Goal: Navigation & Orientation: Find specific page/section

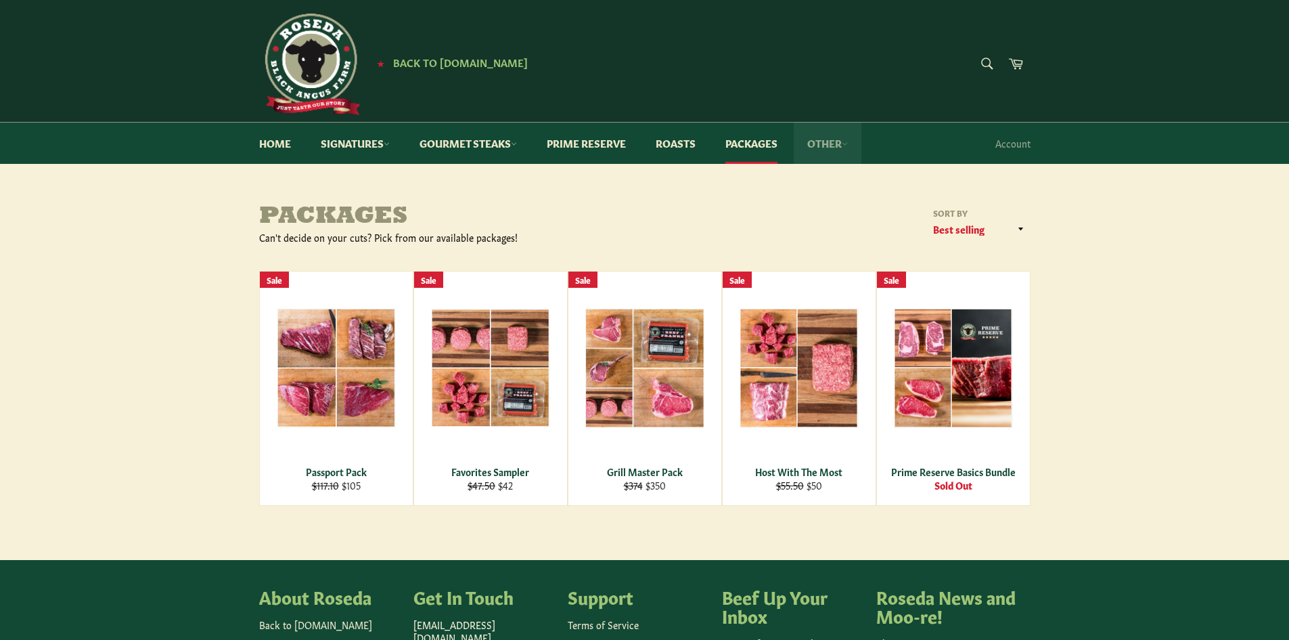
click at [835, 154] on link "Other" at bounding box center [828, 142] width 68 height 41
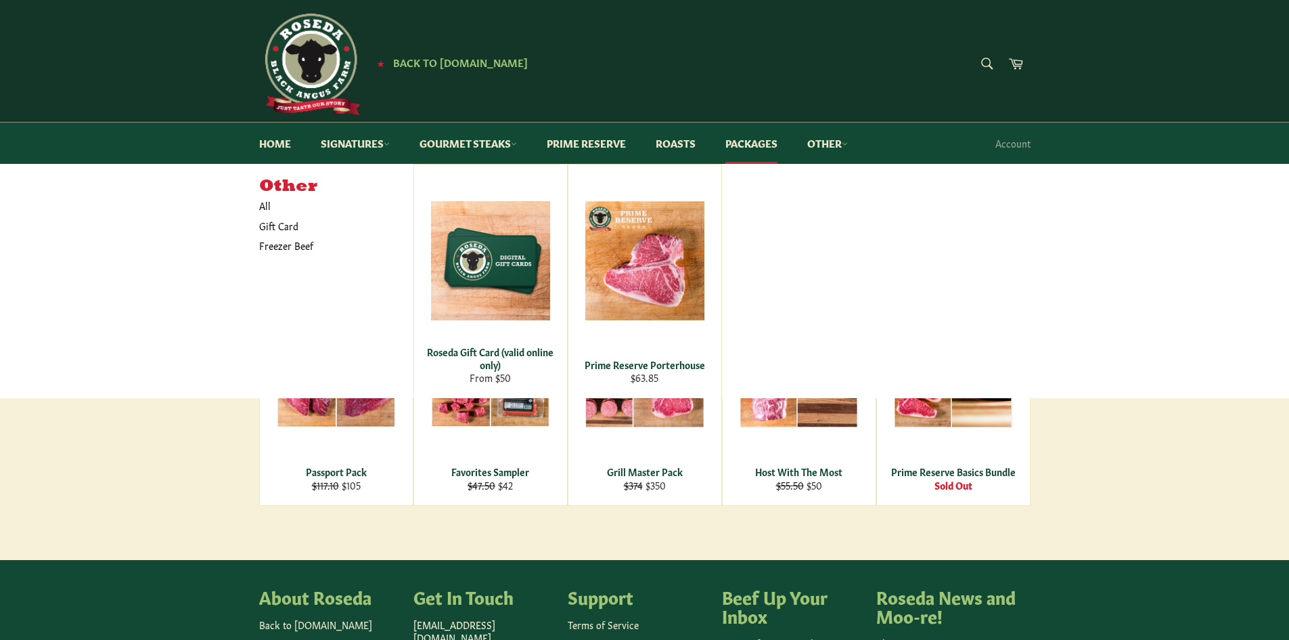
click at [185, 488] on main "Packages Can't decide on your cuts? Pick from our available packages! Sort by F…" at bounding box center [644, 382] width 1289 height 356
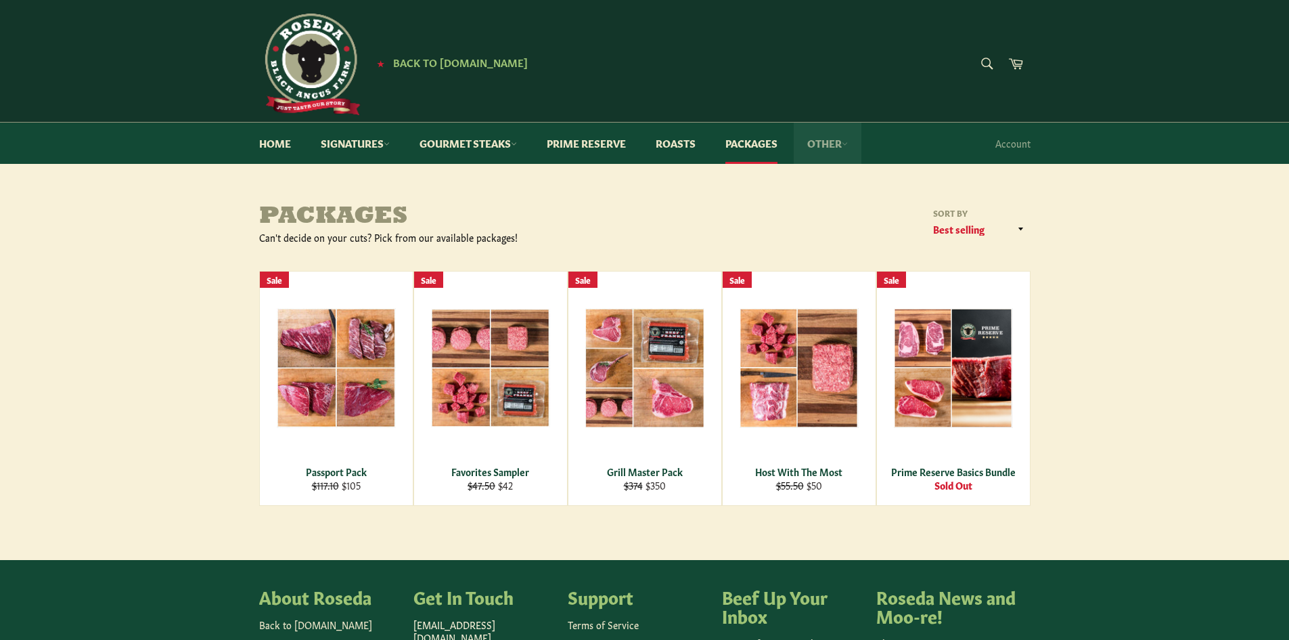
click at [844, 143] on link "Other" at bounding box center [828, 142] width 68 height 41
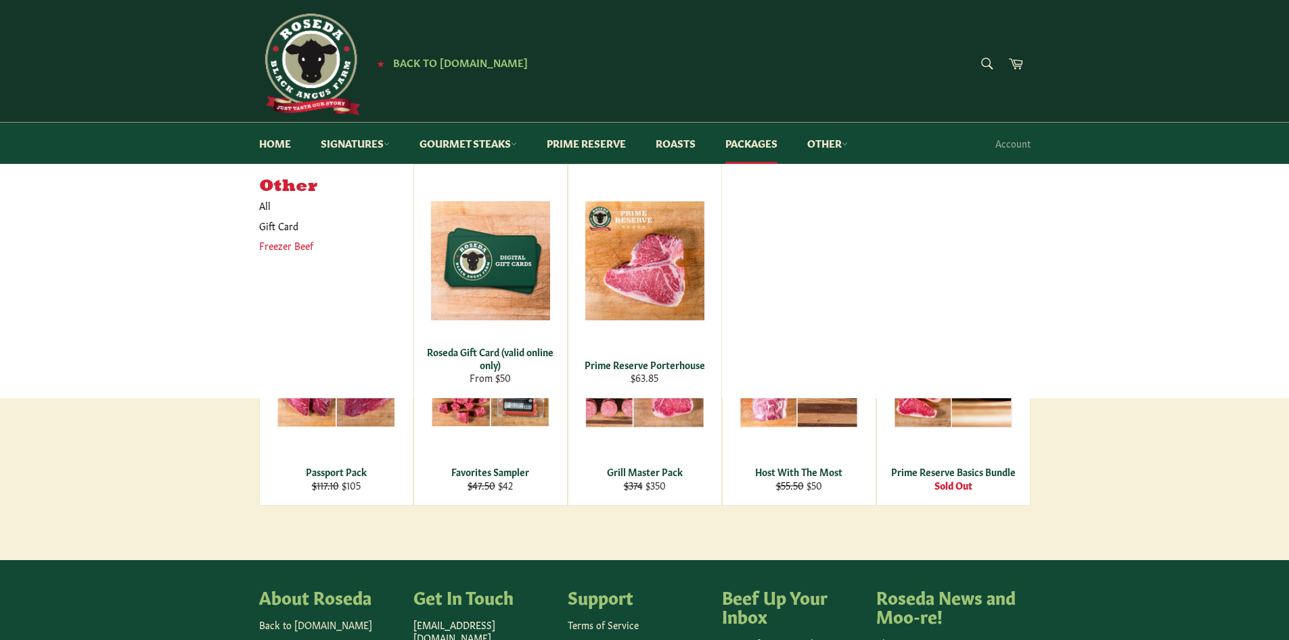
click at [287, 248] on link "Freezer Beef" at bounding box center [326, 246] width 148 height 20
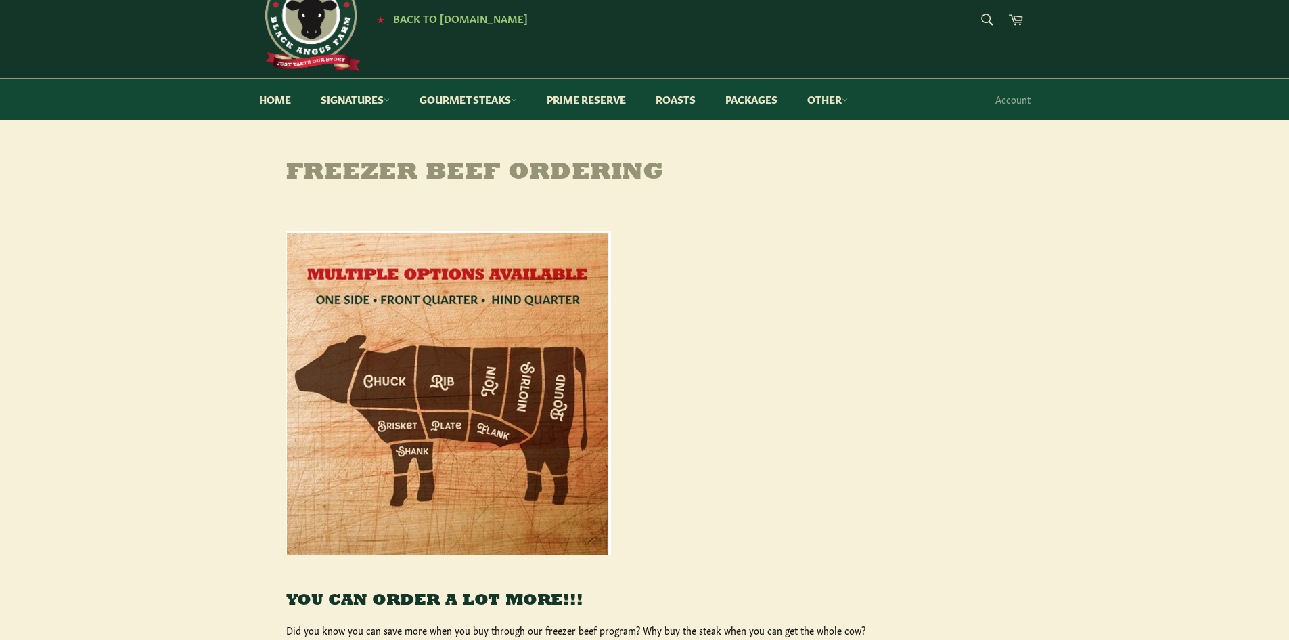
scroll to position [68, 0]
